Goal: Information Seeking & Learning: Check status

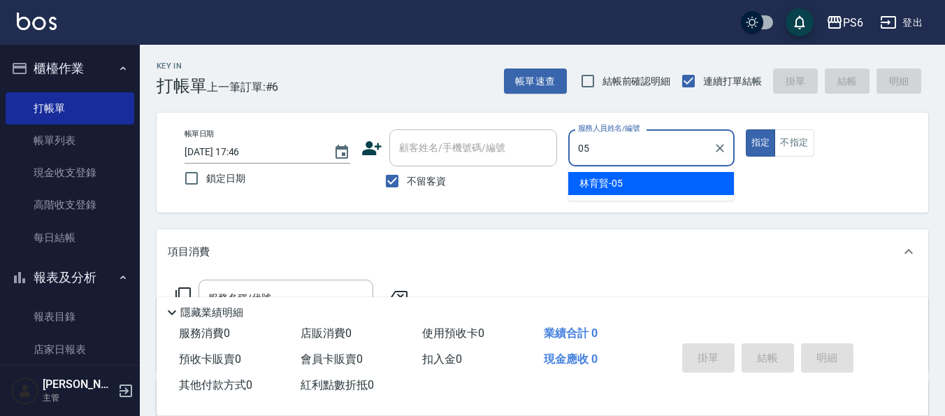
type input "[PERSON_NAME]-05"
type button "true"
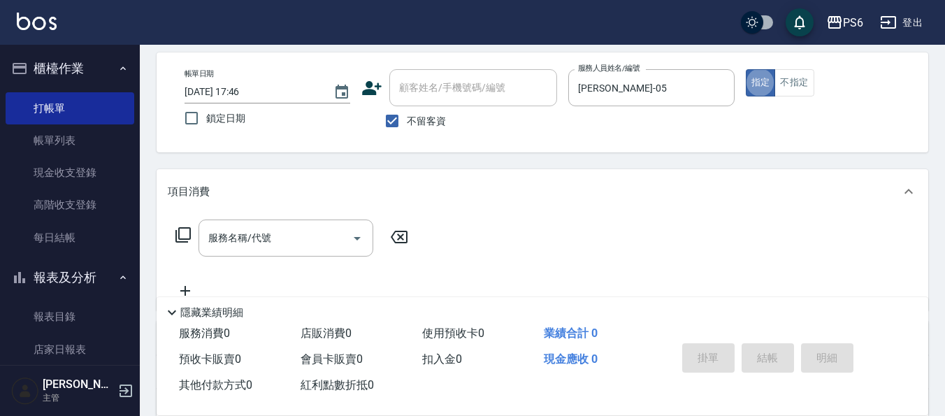
scroll to position [140, 0]
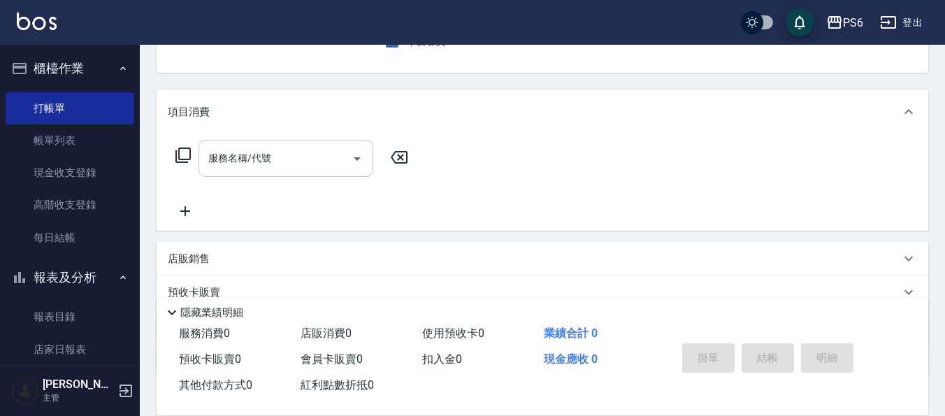
click at [284, 171] on input "服務名稱/代號" at bounding box center [275, 158] width 141 height 24
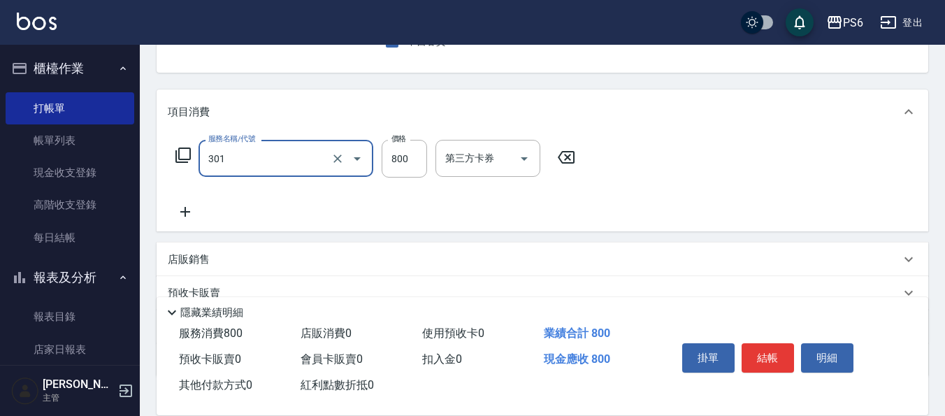
type input "局部燙髮(301)"
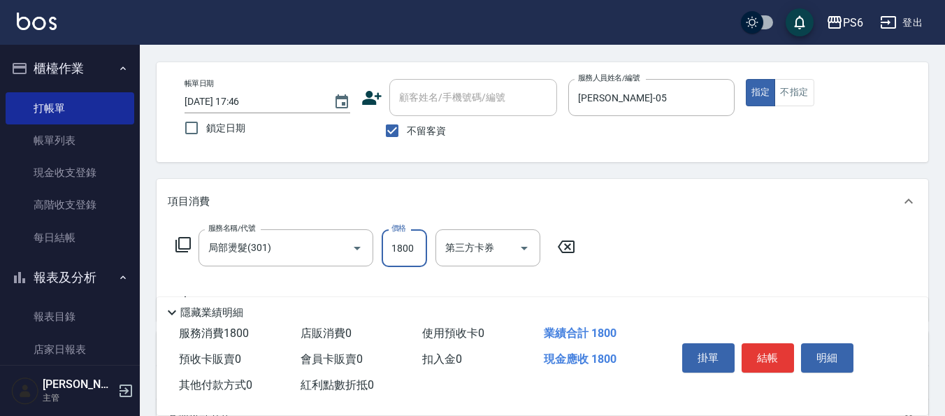
scroll to position [0, 0]
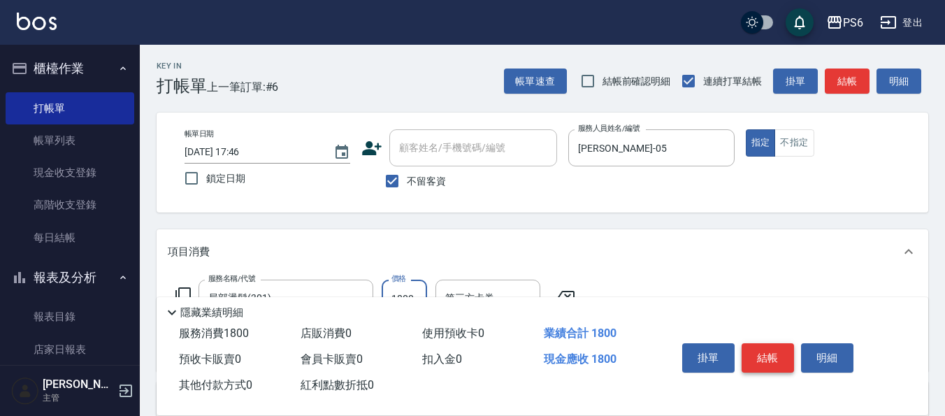
type input "1800"
click at [762, 360] on button "結帳" at bounding box center [768, 357] width 52 height 29
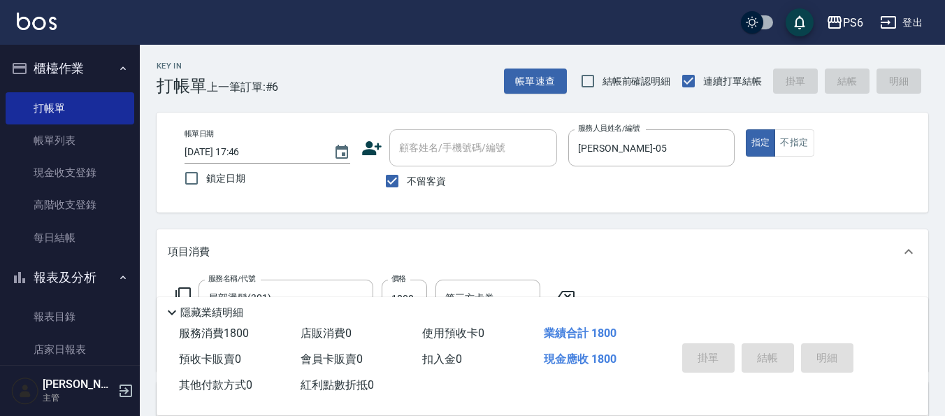
type input "2025/09/12 19:10"
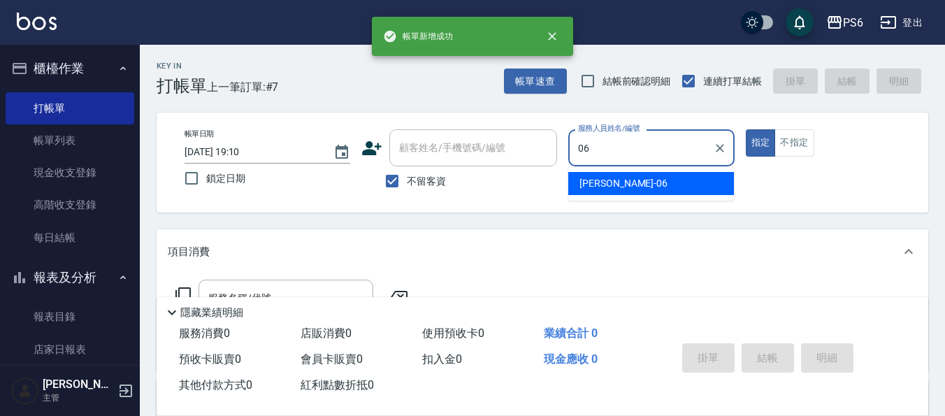
type input "李佳凌-06"
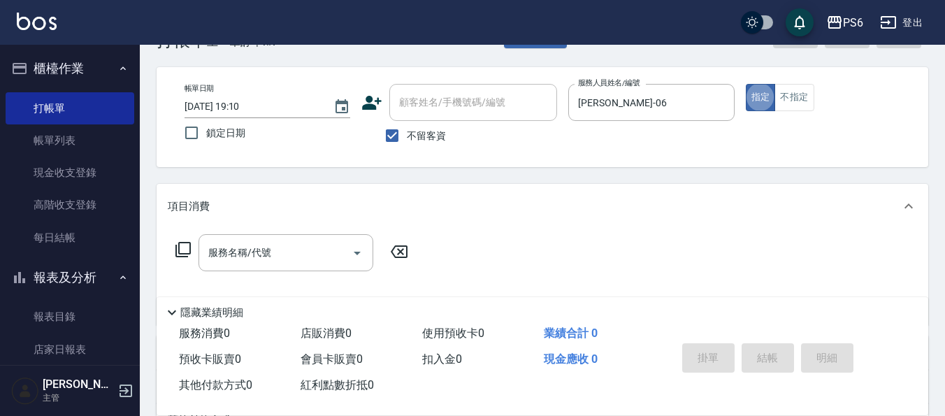
scroll to position [70, 0]
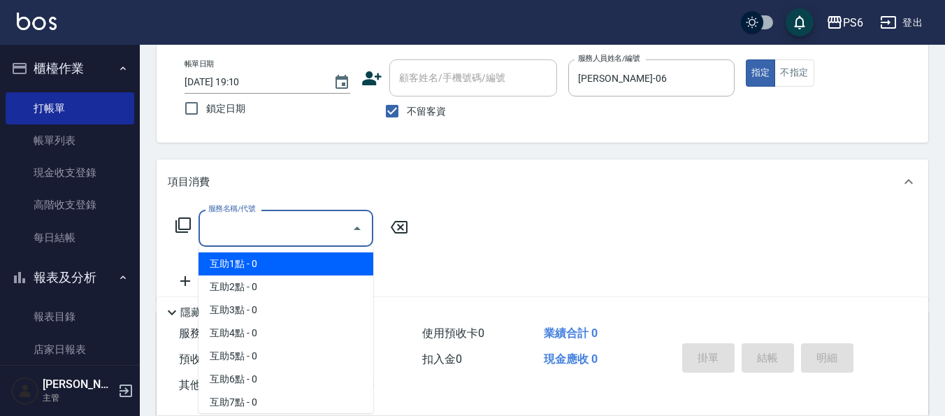
click at [282, 231] on input "服務名稱/代號" at bounding box center [275, 228] width 141 height 24
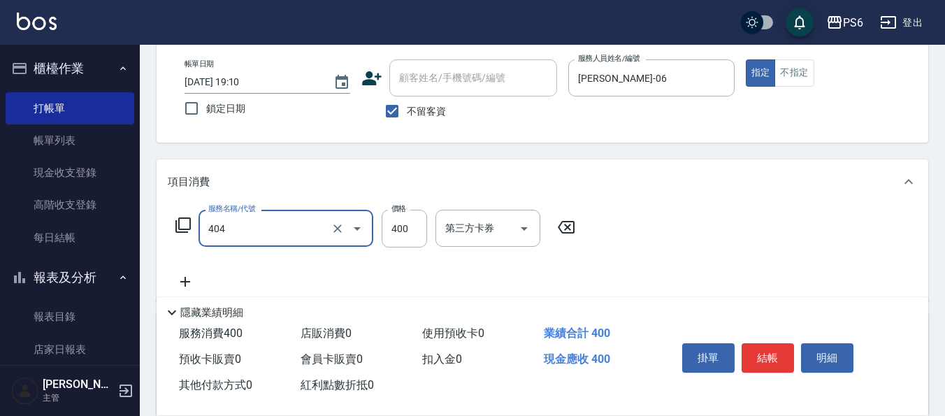
type input "B級剪髮(404)"
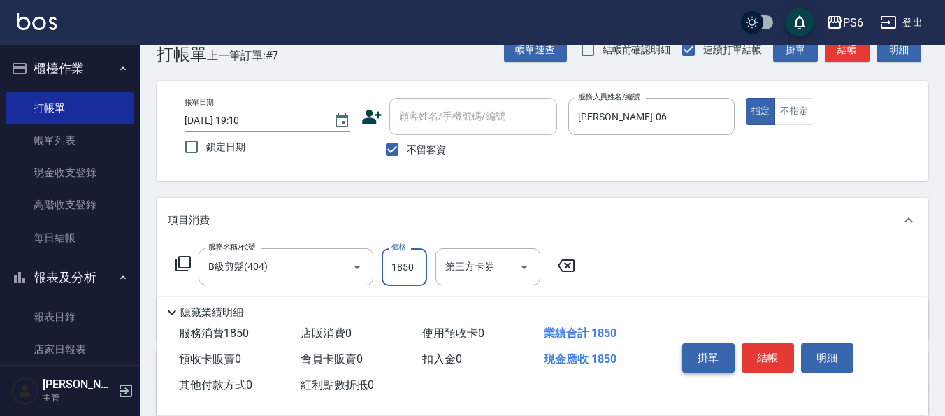
scroll to position [0, 0]
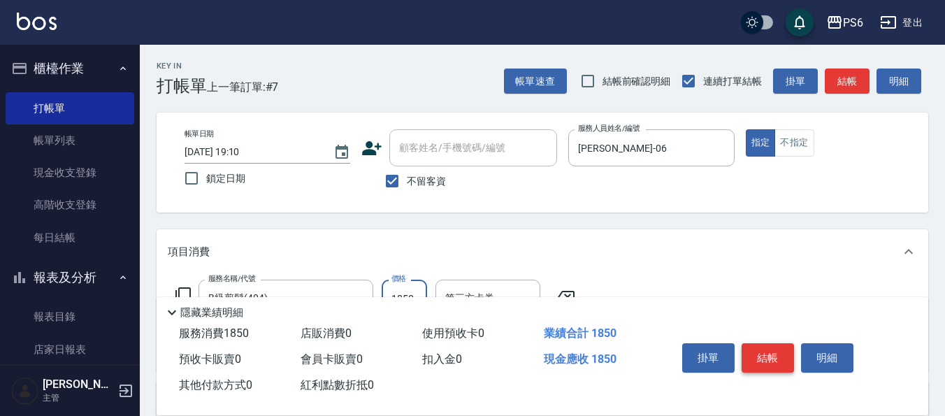
type input "1850"
click at [771, 351] on button "結帳" at bounding box center [768, 357] width 52 height 29
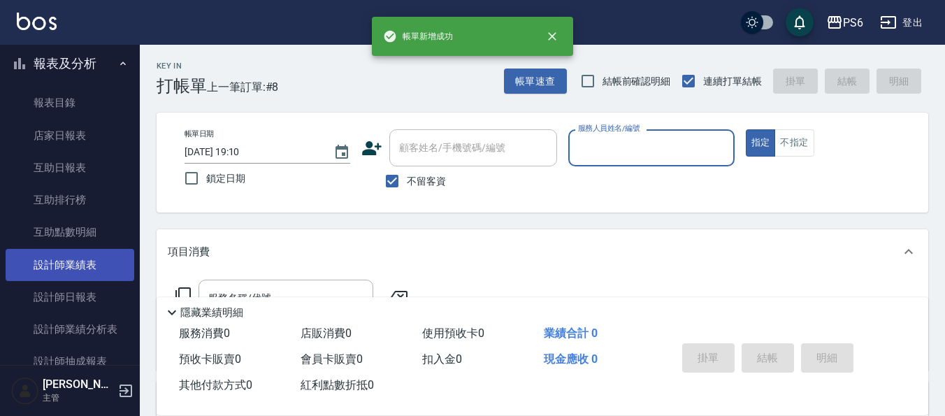
scroll to position [350, 0]
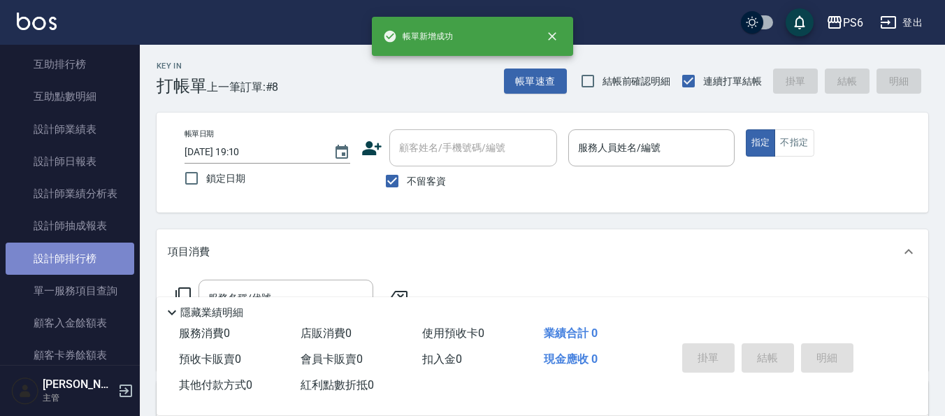
click at [92, 258] on link "設計師排行榜" at bounding box center [70, 259] width 129 height 32
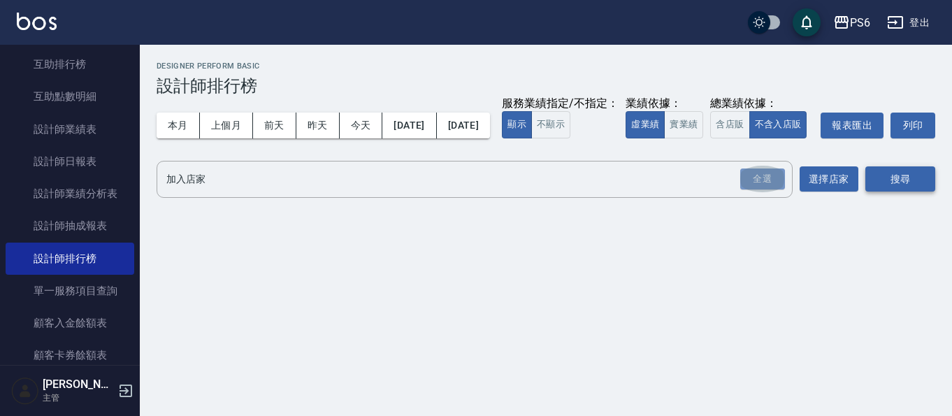
drag, startPoint x: 754, startPoint y: 209, endPoint x: 875, endPoint y: 213, distance: 121.0
click at [765, 190] on div "全選" at bounding box center [762, 179] width 45 height 22
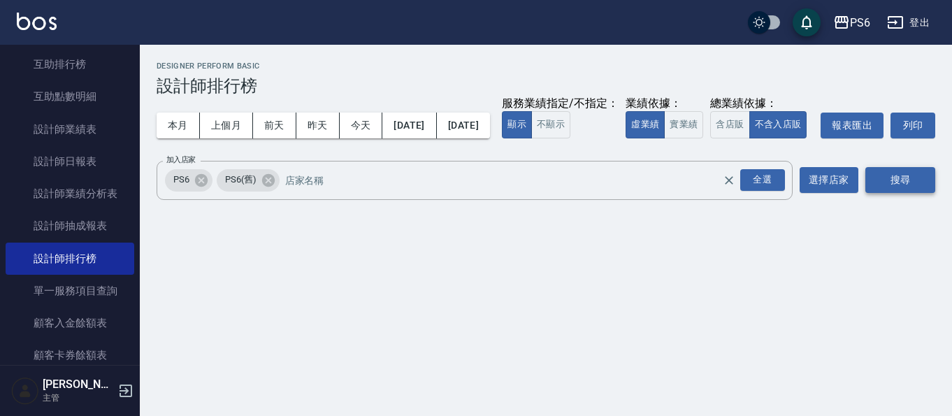
click at [891, 193] on button "搜尋" at bounding box center [901, 180] width 70 height 26
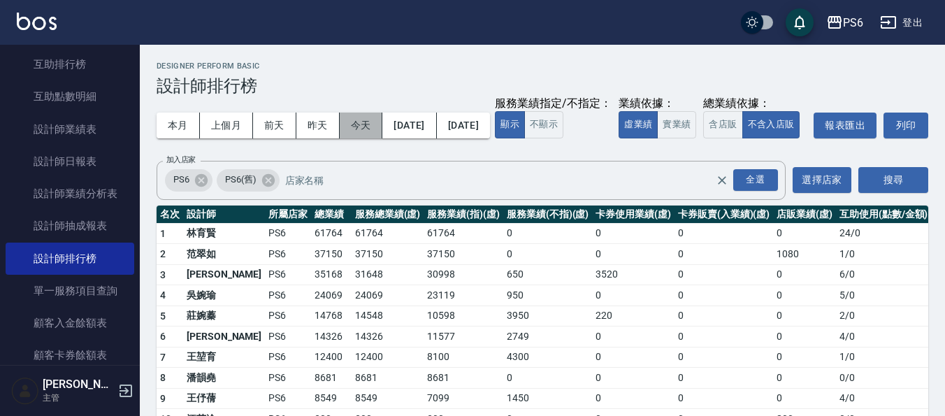
click at [370, 124] on button "今天" at bounding box center [361, 126] width 43 height 26
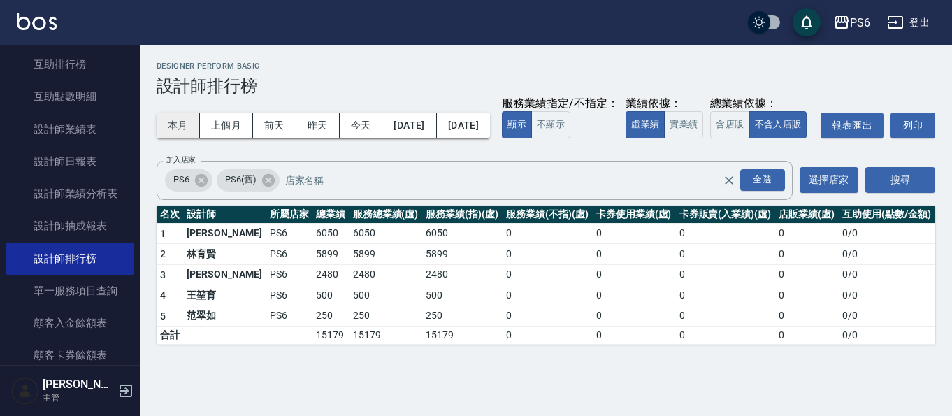
click at [191, 122] on button "本月" at bounding box center [178, 126] width 43 height 26
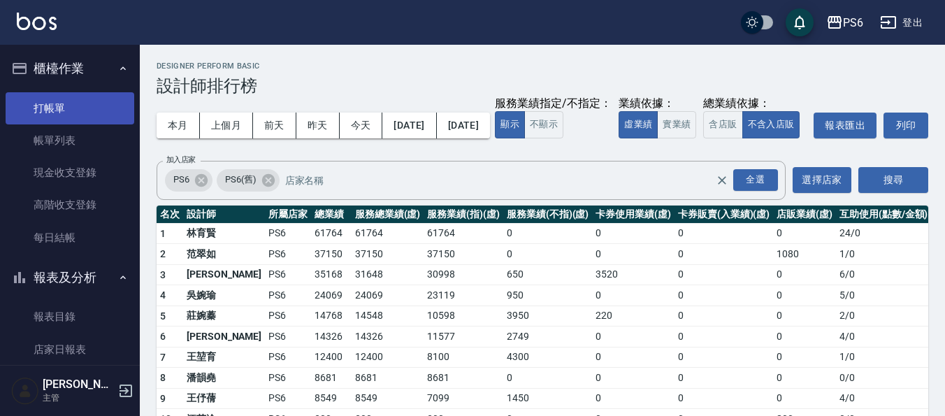
click at [67, 110] on link "打帳單" at bounding box center [70, 108] width 129 height 32
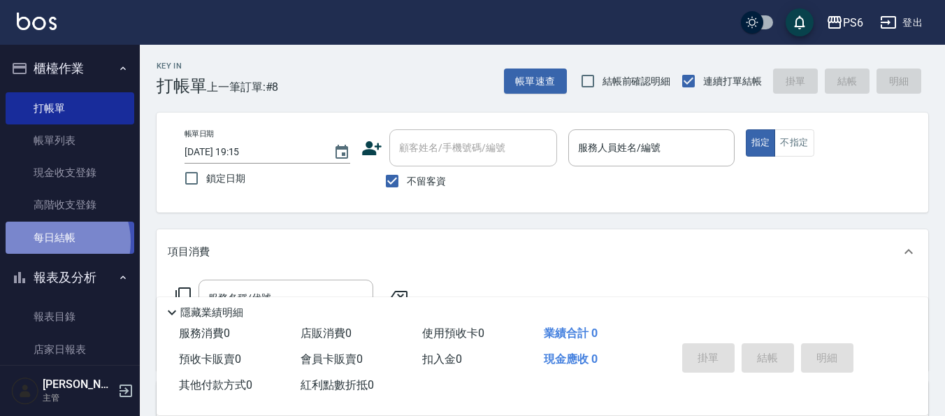
click at [57, 241] on link "每日結帳" at bounding box center [70, 238] width 129 height 32
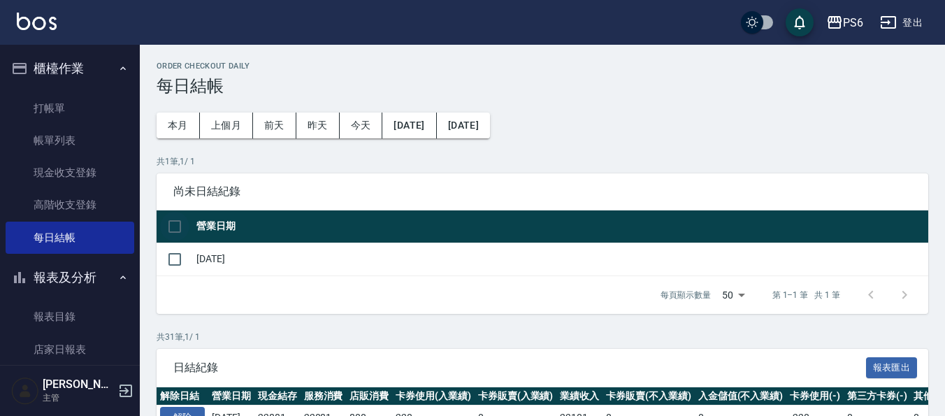
click at [180, 227] on input "checkbox" at bounding box center [174, 226] width 29 height 29
checkbox input "true"
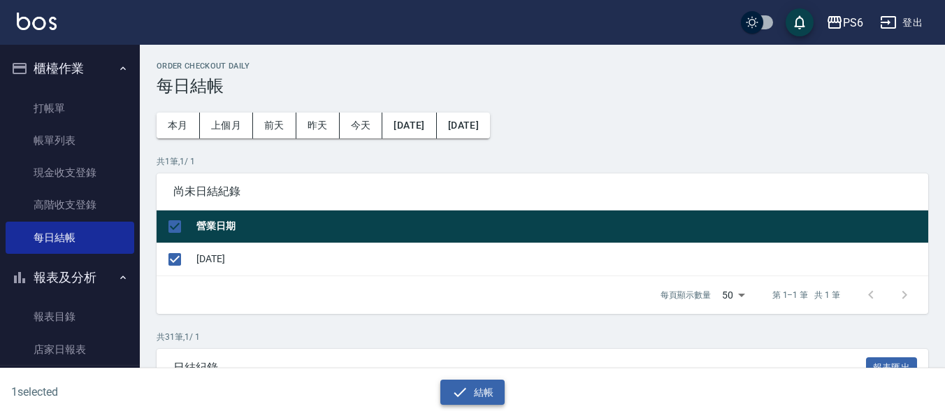
click at [471, 392] on button "結帳" at bounding box center [472, 393] width 65 height 26
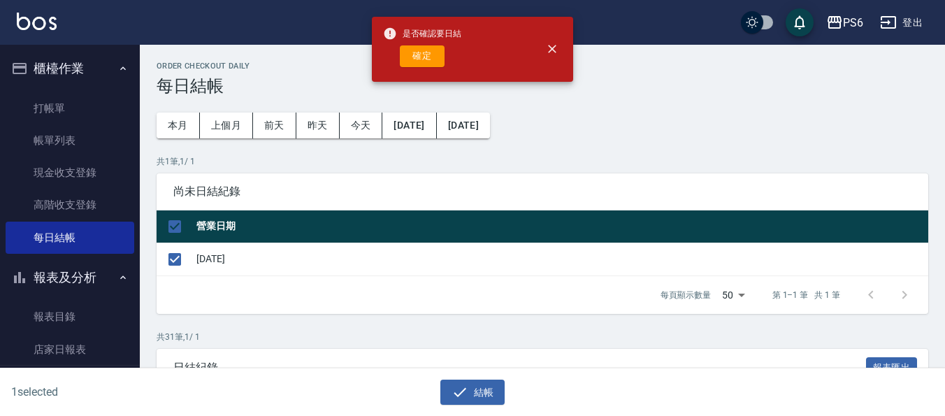
click at [420, 60] on button "確定" at bounding box center [422, 56] width 45 height 22
checkbox input "false"
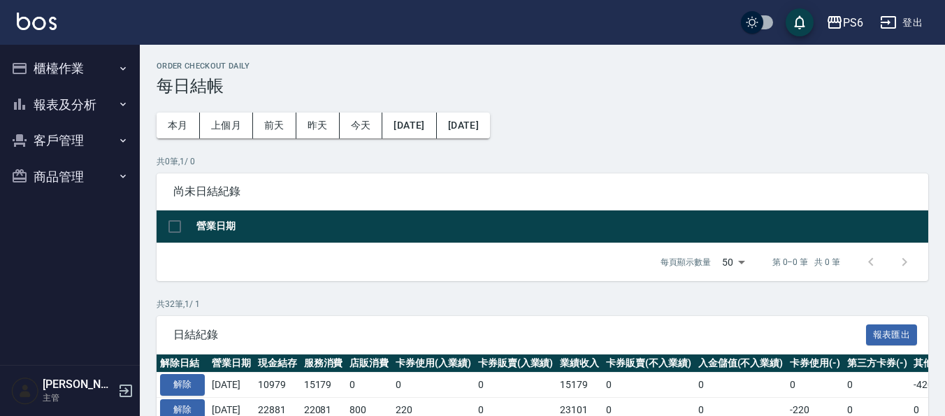
click at [73, 101] on button "報表及分析" at bounding box center [70, 105] width 129 height 36
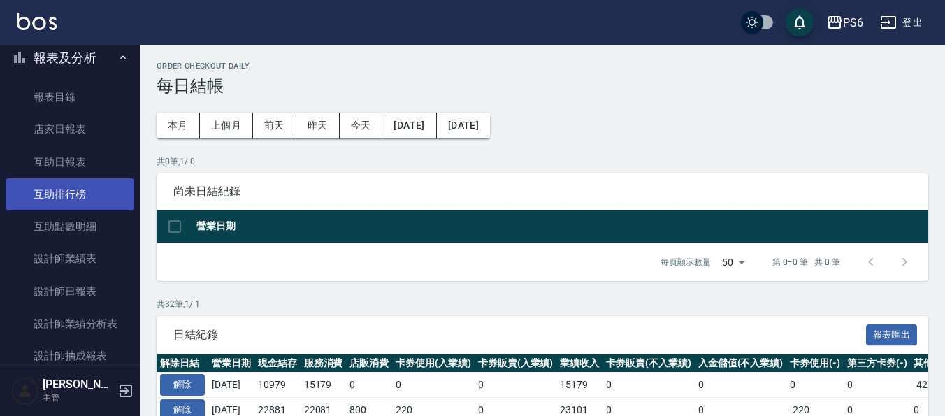
scroll to position [70, 0]
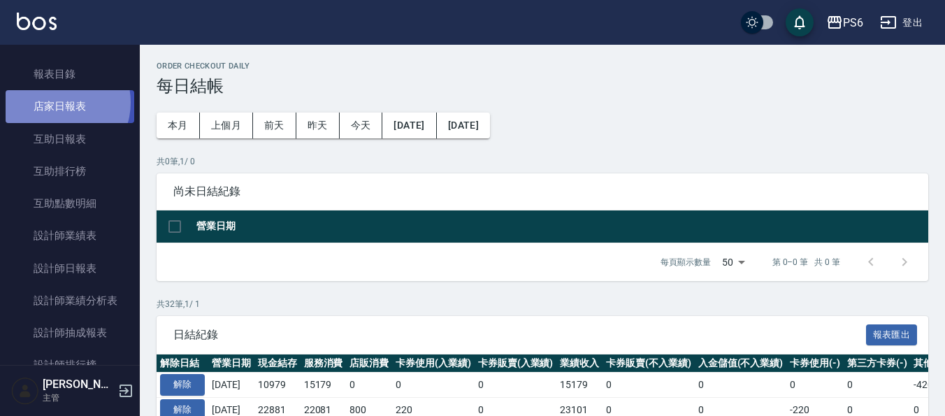
click at [59, 102] on link "店家日報表" at bounding box center [70, 106] width 129 height 32
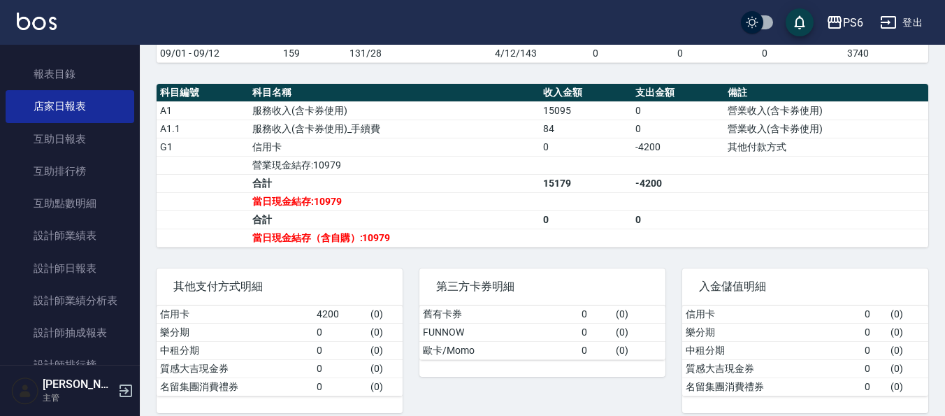
scroll to position [482, 0]
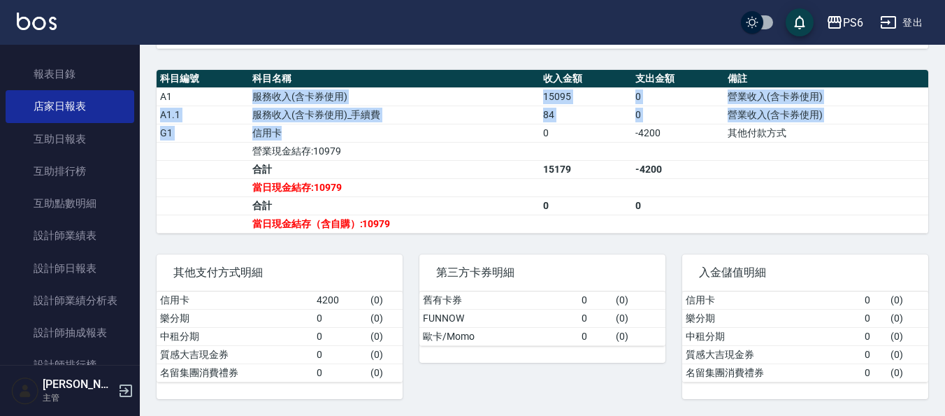
drag, startPoint x: 235, startPoint y: 101, endPoint x: 400, endPoint y: 128, distance: 167.2
click at [400, 128] on tbody "A1 服務收入(含卡券使用) 15095 0 營業收入(含卡券使用) A1.1 服務收入(含卡券使用)_手續費 84 0 營業收入(含卡券使用) G1 信用卡…" at bounding box center [543, 159] width 772 height 145
click at [446, 141] on td "信用卡" at bounding box center [394, 133] width 291 height 18
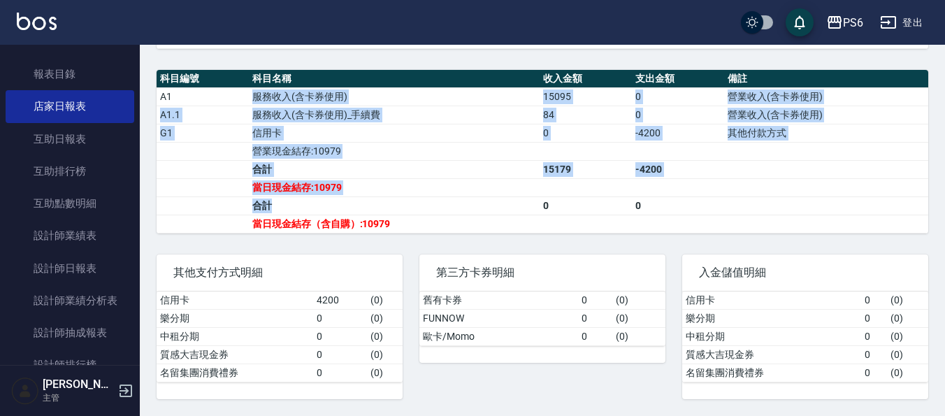
drag, startPoint x: 259, startPoint y: 106, endPoint x: 390, endPoint y: 208, distance: 165.9
click at [390, 208] on tbody "A1 服務收入(含卡券使用) 15095 0 營業收入(含卡券使用) A1.1 服務收入(含卡券使用)_手續費 84 0 營業收入(含卡券使用) G1 信用卡…" at bounding box center [543, 159] width 772 height 145
drag, startPoint x: 435, startPoint y: 197, endPoint x: 412, endPoint y: 182, distance: 27.3
click at [434, 198] on td "合計" at bounding box center [394, 205] width 291 height 18
click at [210, 128] on td "G1" at bounding box center [203, 133] width 92 height 18
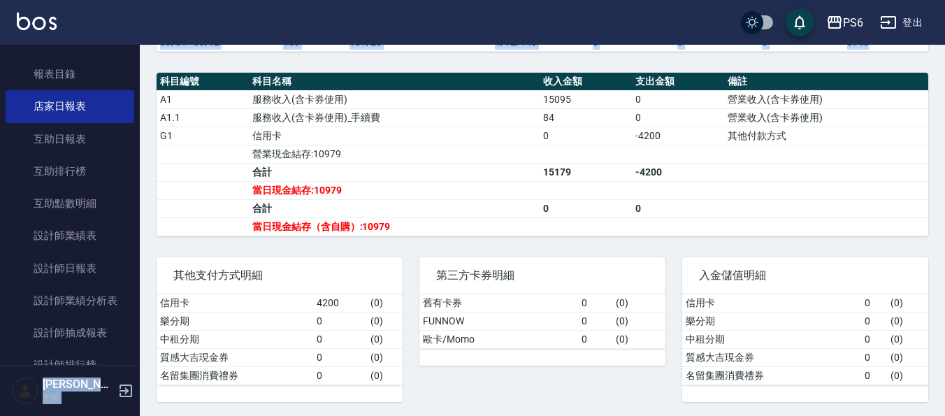
scroll to position [459, 0]
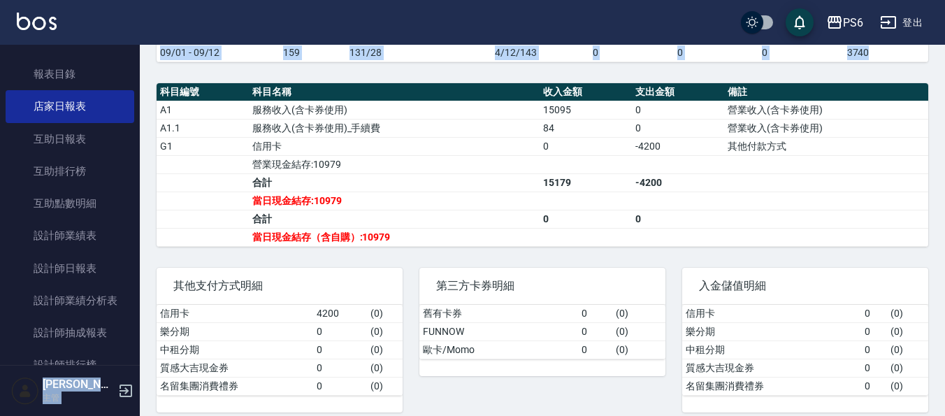
drag, startPoint x: 150, startPoint y: 94, endPoint x: 136, endPoint y: 116, distance: 26.0
click at [234, 81] on div "PS6 [DATE] 店家日報表 列印時間： [DATE][PHONE_NUMBER]:15 Merchant Daily Report 店家日報表 [DAT…" at bounding box center [542, 7] width 805 height 843
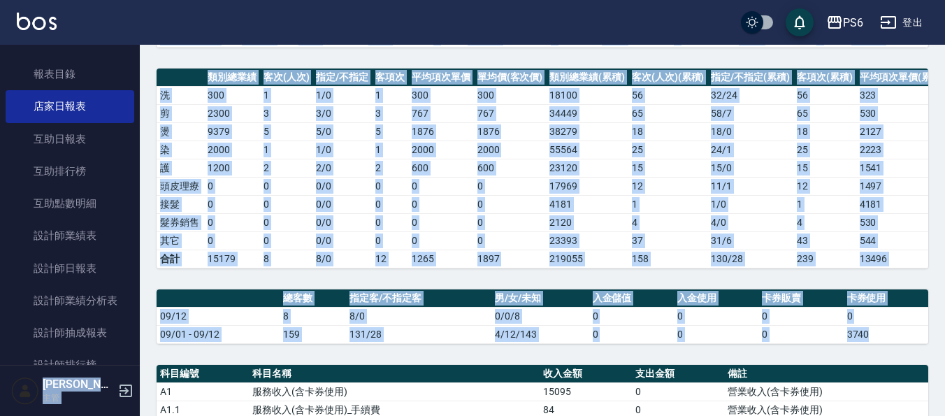
scroll to position [39, 0]
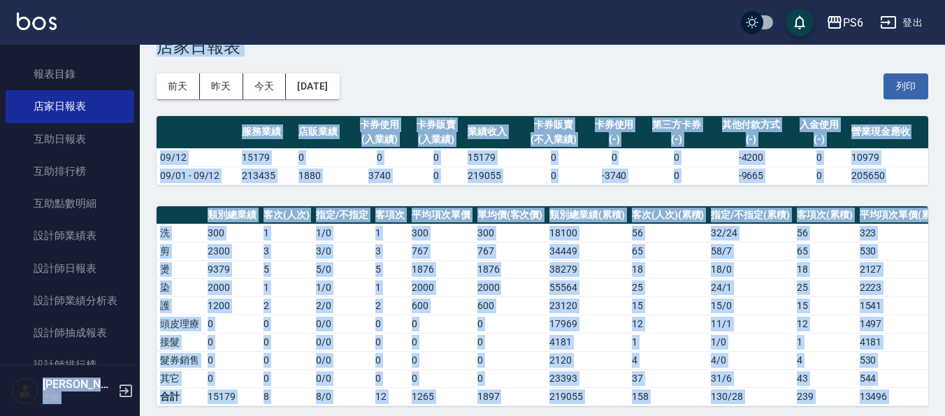
click at [468, 69] on div "[DATE] [DATE] [DATE] [DATE] 列印" at bounding box center [543, 86] width 772 height 59
drag, startPoint x: 450, startPoint y: 76, endPoint x: 419, endPoint y: 59, distance: 35.0
click at [419, 59] on div "[DATE] [DATE] [DATE] [DATE] 列印" at bounding box center [543, 86] width 772 height 59
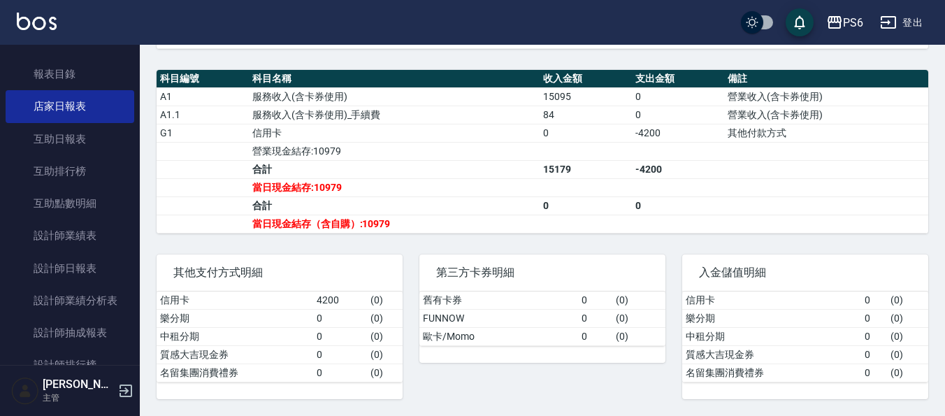
scroll to position [482, 0]
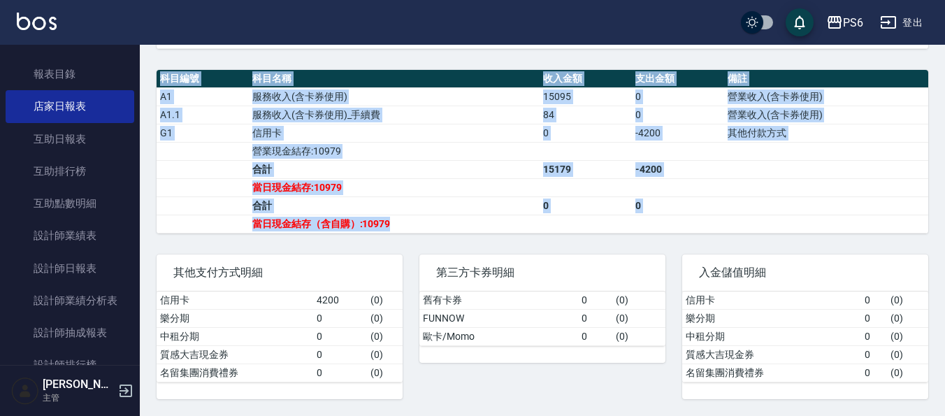
drag, startPoint x: 151, startPoint y: 96, endPoint x: 447, endPoint y: 221, distance: 321.1
click at [224, 168] on td "a dense table" at bounding box center [203, 169] width 92 height 18
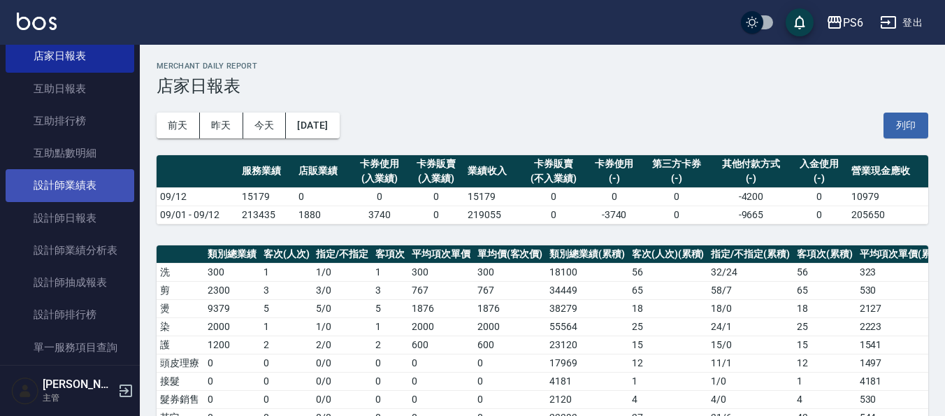
scroll to position [210, 0]
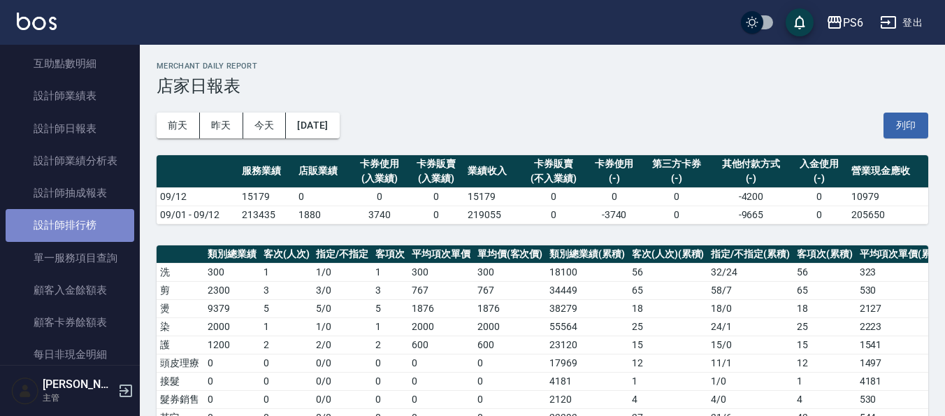
click at [73, 222] on link "設計師排行榜" at bounding box center [70, 225] width 129 height 32
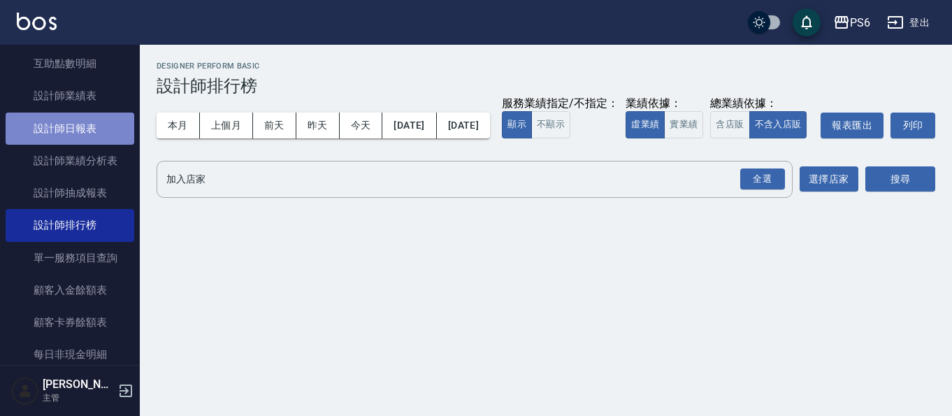
click at [87, 131] on link "設計師日報表" at bounding box center [70, 129] width 129 height 32
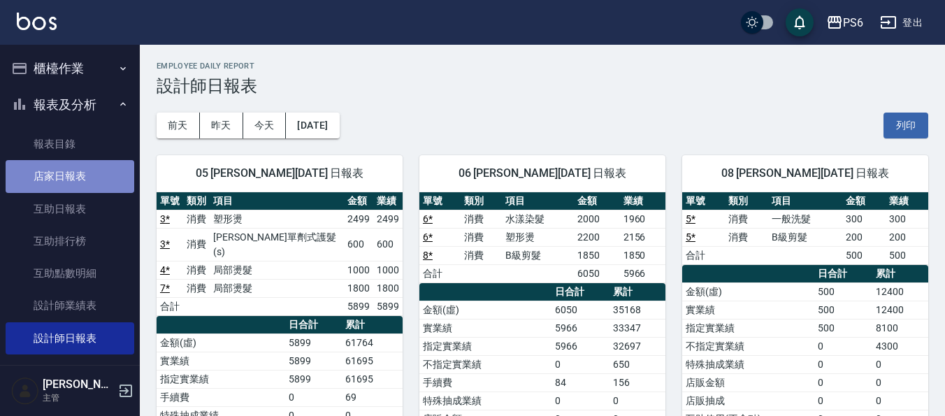
click at [101, 180] on link "店家日報表" at bounding box center [70, 176] width 129 height 32
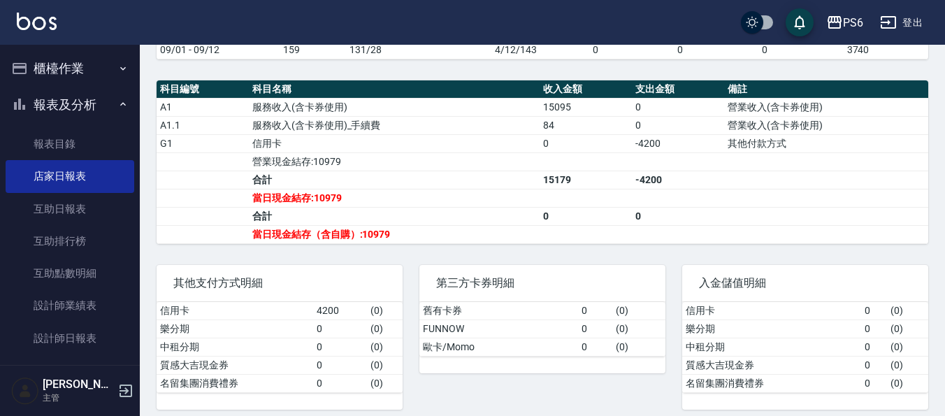
scroll to position [482, 0]
